Goal: Task Accomplishment & Management: Complete application form

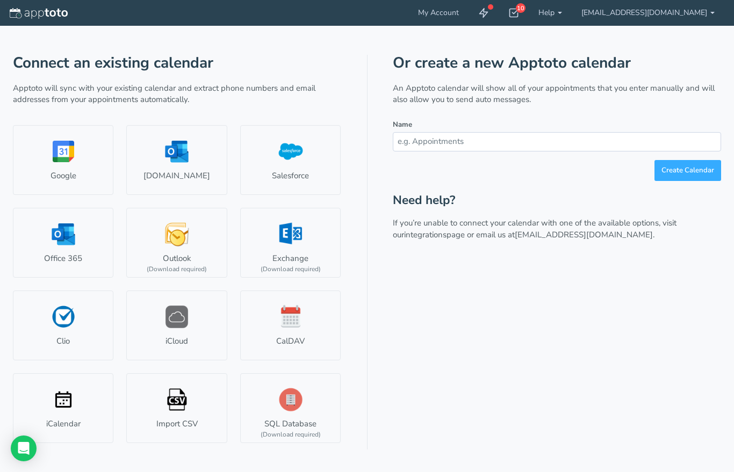
click at [470, 148] on input "text" at bounding box center [557, 141] width 328 height 19
type input "S"
type input "[PERSON_NAME] Escrow POC"
click at [695, 173] on button "Create Calendar" at bounding box center [688, 170] width 67 height 21
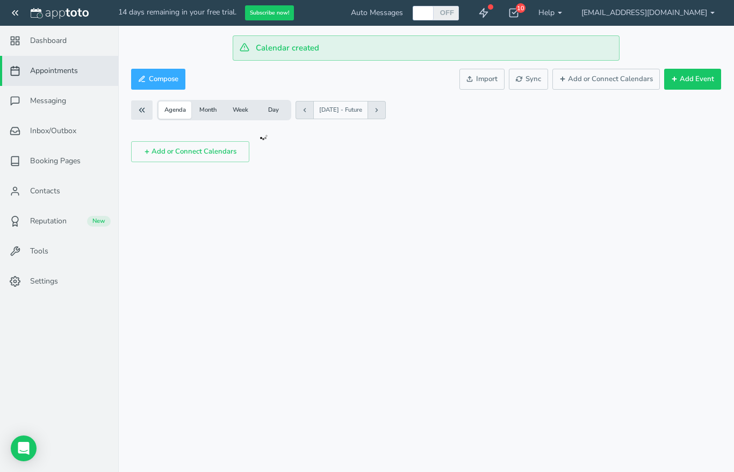
scroll to position [13, 0]
checkbox input "true"
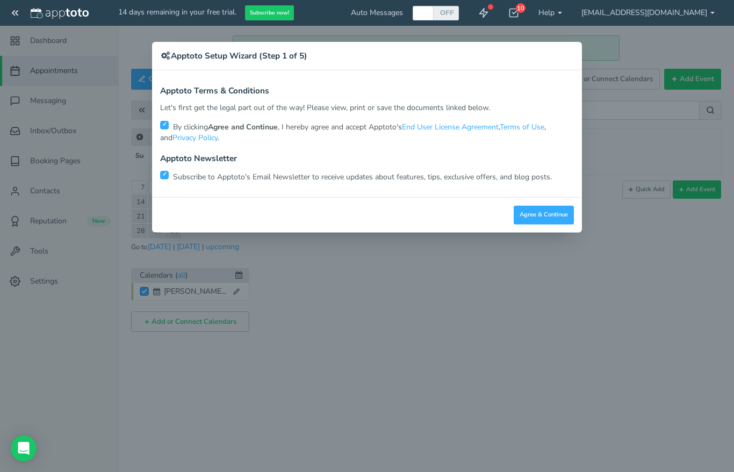
click at [163, 177] on input "checkbox" at bounding box center [164, 175] width 9 height 9
checkbox input "false"
click at [545, 215] on button "Agree & Continue" at bounding box center [544, 215] width 60 height 19
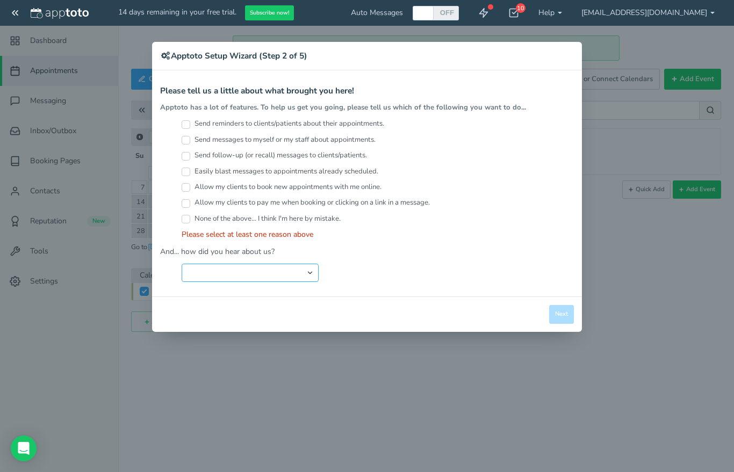
click at [219, 274] on select "Search Engine (Google, Yahoo, Bing, etc.) Search Engine Advertisement Blog Post…" at bounding box center [250, 273] width 137 height 18
click at [181, 220] on div "Send reminders to clients/patients about their appointments. Send messages to m…" at bounding box center [367, 179] width 414 height 121
click at [193, 214] on label "None of the above... I think I'm here by mistake." at bounding box center [261, 219] width 159 height 10
click at [190, 215] on input "None of the above... I think I'm here by mistake." at bounding box center [186, 219] width 9 height 9
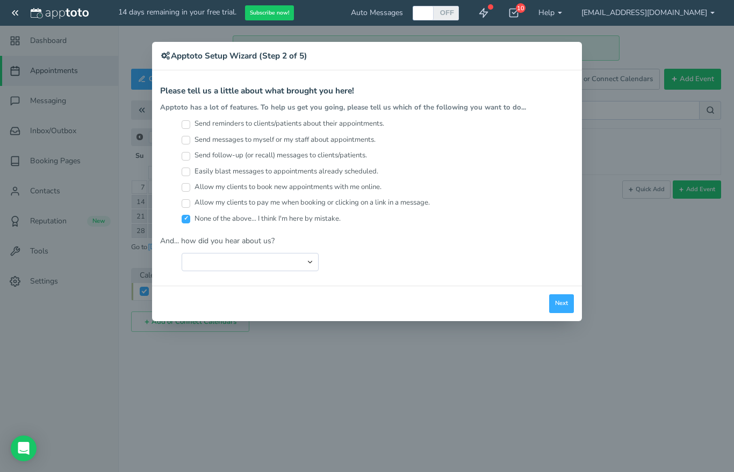
click at [185, 215] on input "None of the above... I think I'm here by mistake." at bounding box center [186, 219] width 9 height 9
checkbox input "false"
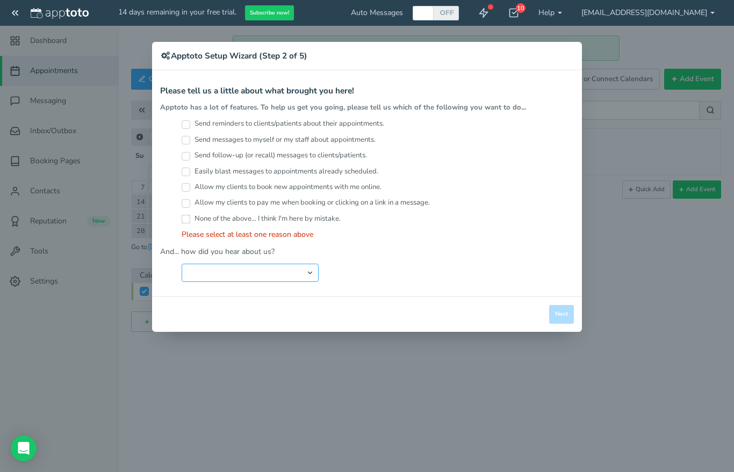
click at [217, 271] on select "Search Engine (Google, Yahoo, Bing, etc.) Search Engine Advertisement Blog Post…" at bounding box center [250, 273] width 137 height 18
select select "string:Search Engine (Google, Yahoo, Bing, etc.)"
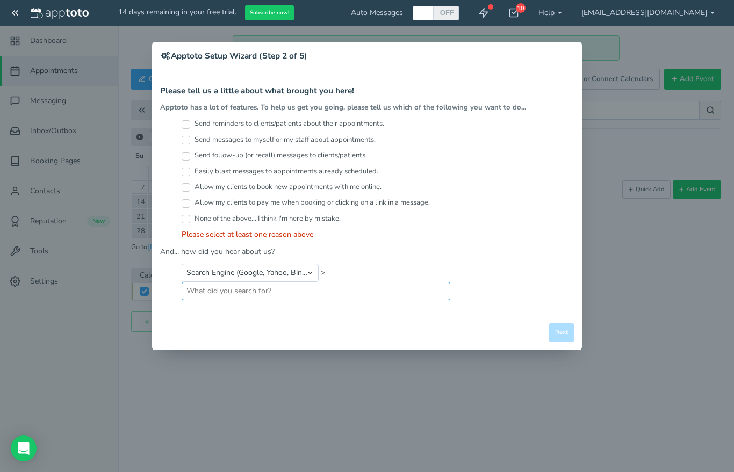
click at [184, 293] on input "text" at bounding box center [316, 291] width 269 height 18
click at [567, 324] on div "Close Logout Cancel Back Saving! Save Done Next Agree & Continue" at bounding box center [367, 332] width 430 height 35
click at [330, 292] on input "text" at bounding box center [316, 291] width 269 height 18
type input "texting reminder app"
click at [190, 126] on input "Send reminders to clients/patients about their appointments." at bounding box center [186, 124] width 9 height 9
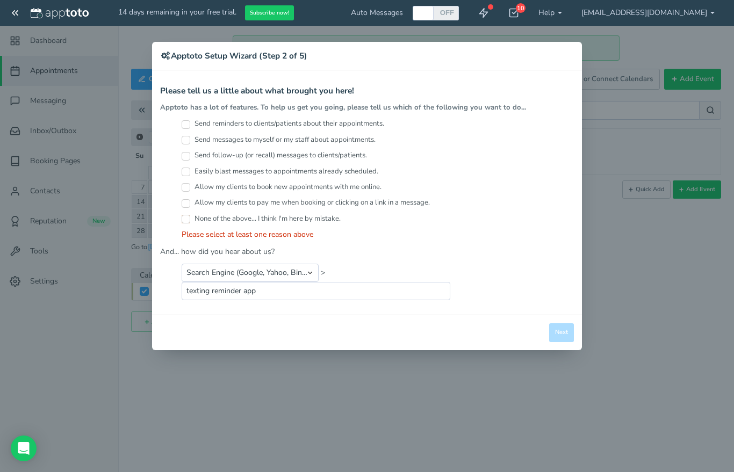
checkbox input "true"
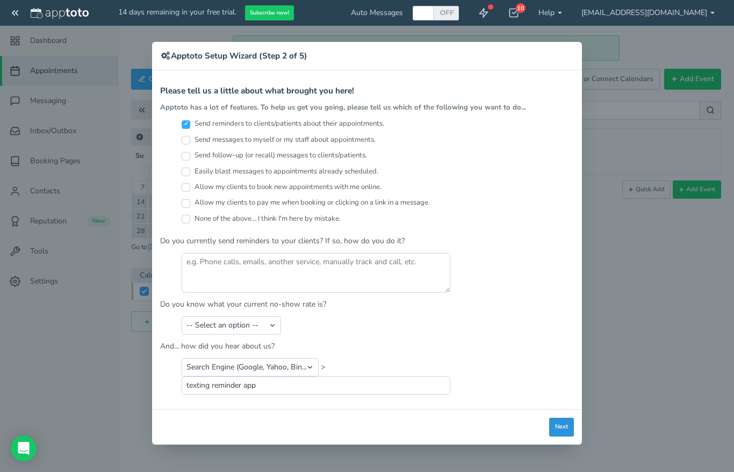
click at [570, 423] on button "Next" at bounding box center [561, 427] width 25 height 19
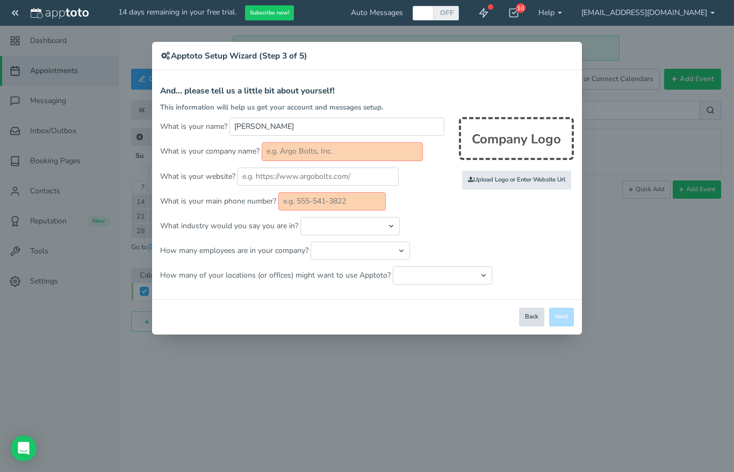
click at [522, 314] on button "Back" at bounding box center [531, 317] width 25 height 19
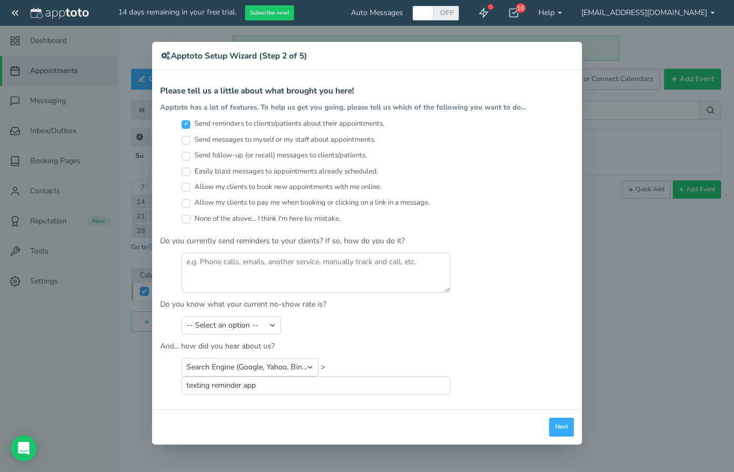
click at [640, 354] on div "× Apptoto Setup Wizard (Step 2 of 5) Apptoto Terms & Conditions Let's first get…" at bounding box center [367, 236] width 734 height 472
click at [639, 354] on div "× Apptoto Setup Wizard (Step 2 of 5) Apptoto Terms & Conditions Let's first get…" at bounding box center [367, 236] width 734 height 472
click at [571, 421] on button "Next" at bounding box center [561, 427] width 25 height 19
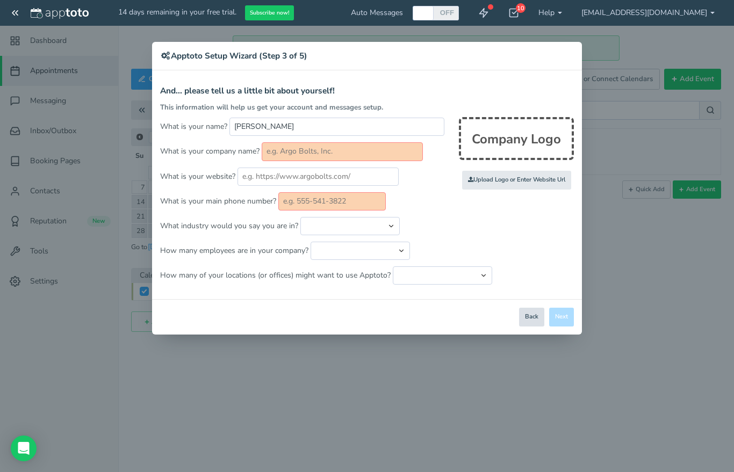
click at [524, 324] on button "Back" at bounding box center [531, 317] width 25 height 19
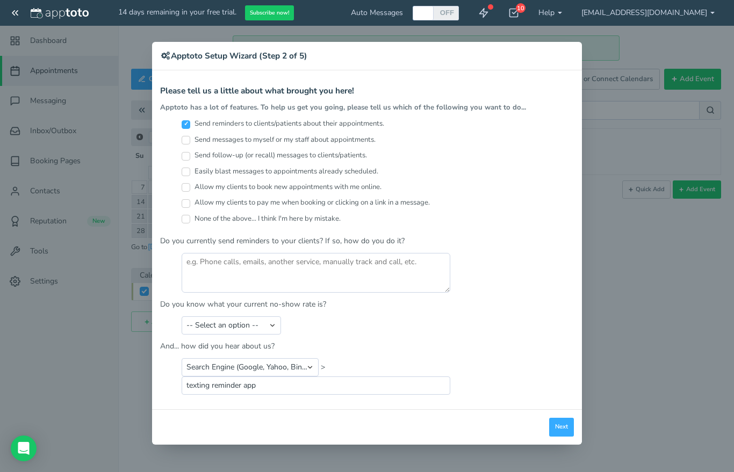
click at [615, 296] on div "× Apptoto Setup Wizard (Step 2 of 5) Apptoto Terms & Conditions Let's first get…" at bounding box center [367, 236] width 734 height 472
